Goal: Task Accomplishment & Management: Manage account settings

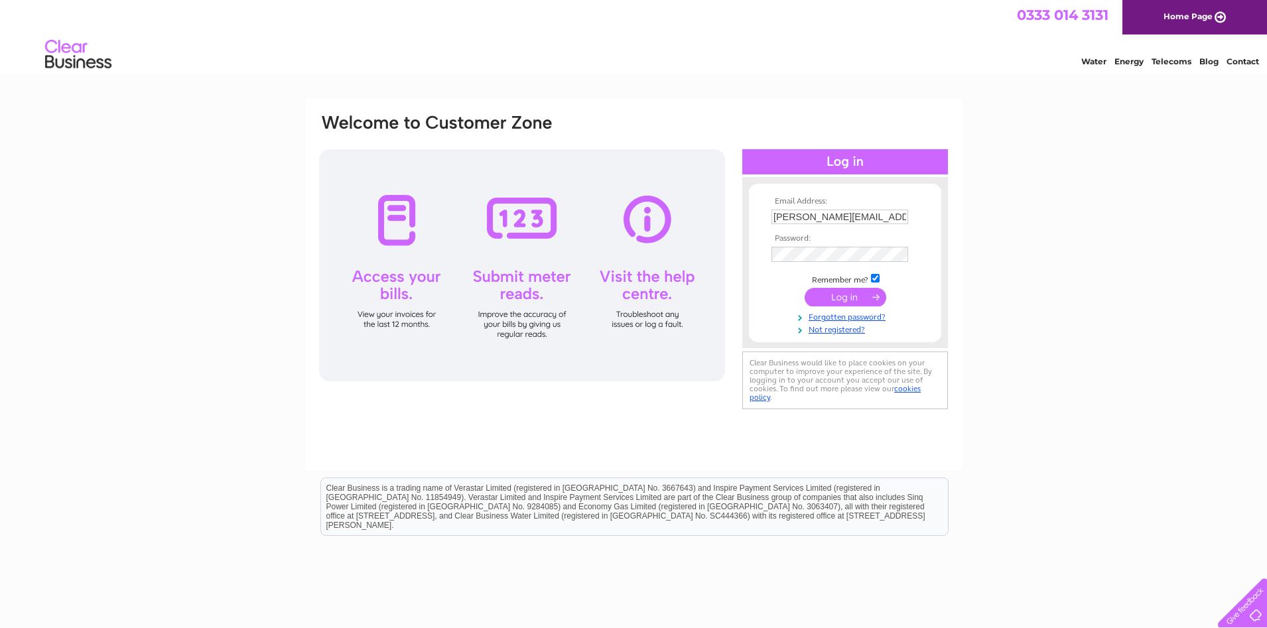
click at [856, 305] on input "submit" at bounding box center [846, 297] width 82 height 19
click at [835, 304] on input "submit" at bounding box center [846, 297] width 82 height 19
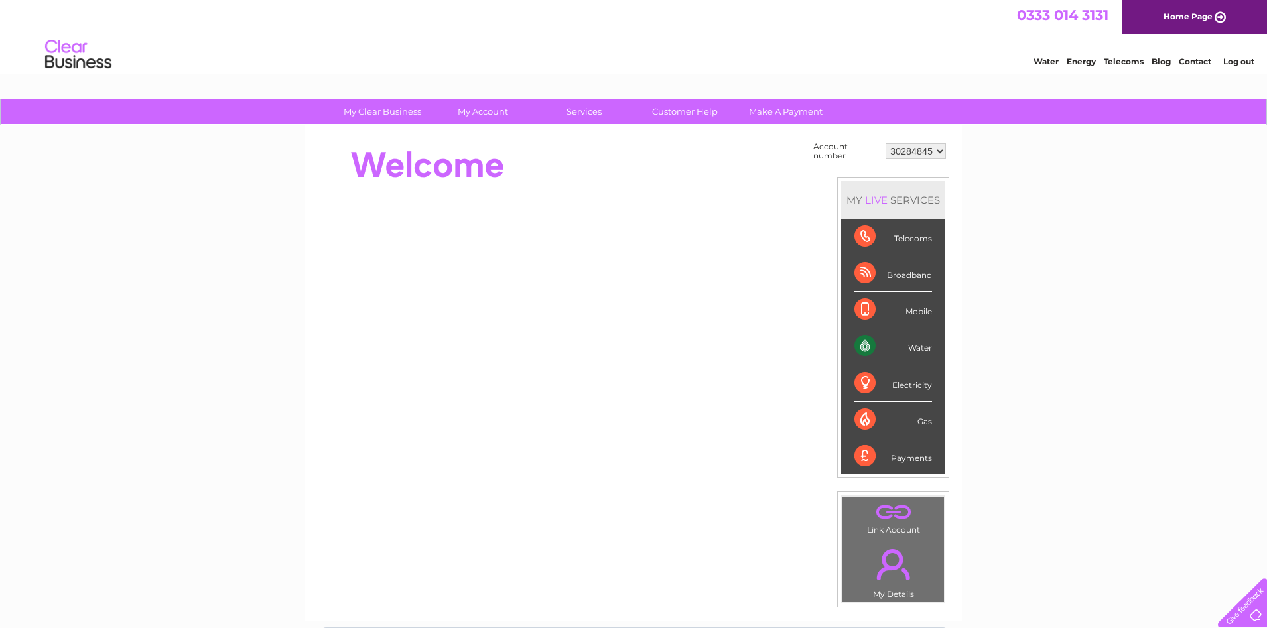
click at [923, 345] on div "Water" at bounding box center [893, 346] width 78 height 36
click at [870, 344] on div "Water" at bounding box center [893, 346] width 78 height 36
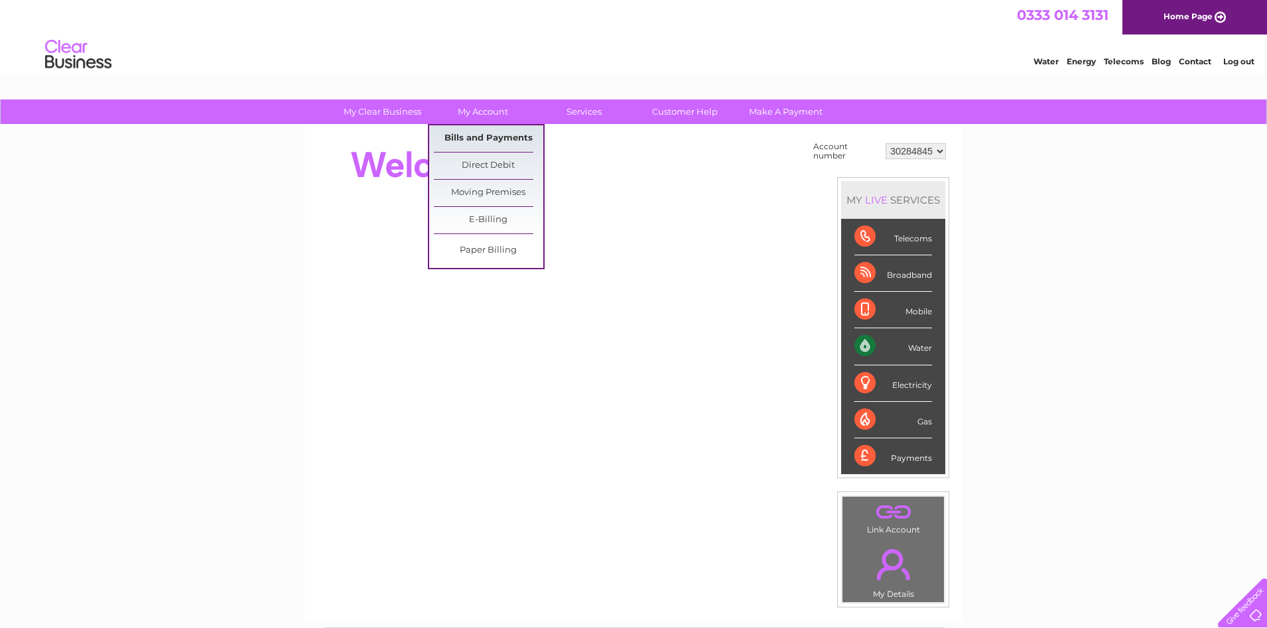
click at [492, 141] on link "Bills and Payments" at bounding box center [488, 138] width 109 height 27
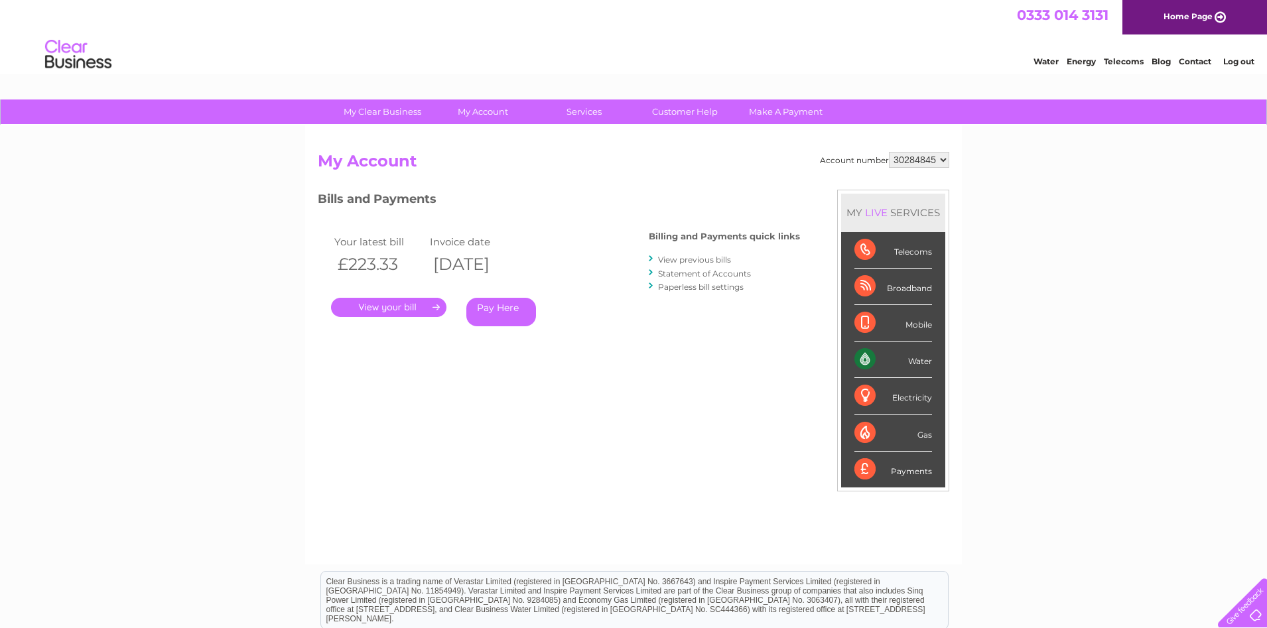
click at [386, 299] on link "." at bounding box center [388, 307] width 115 height 19
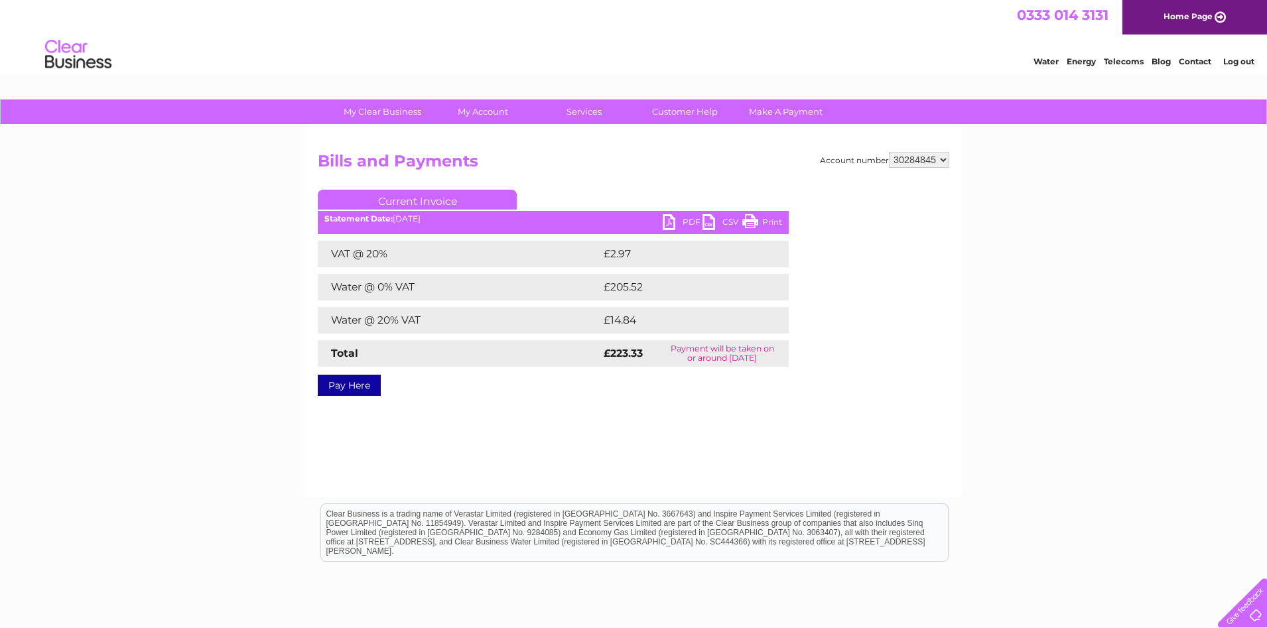
click at [682, 223] on link "PDF" at bounding box center [683, 223] width 40 height 19
